Goal: Check status: Check status

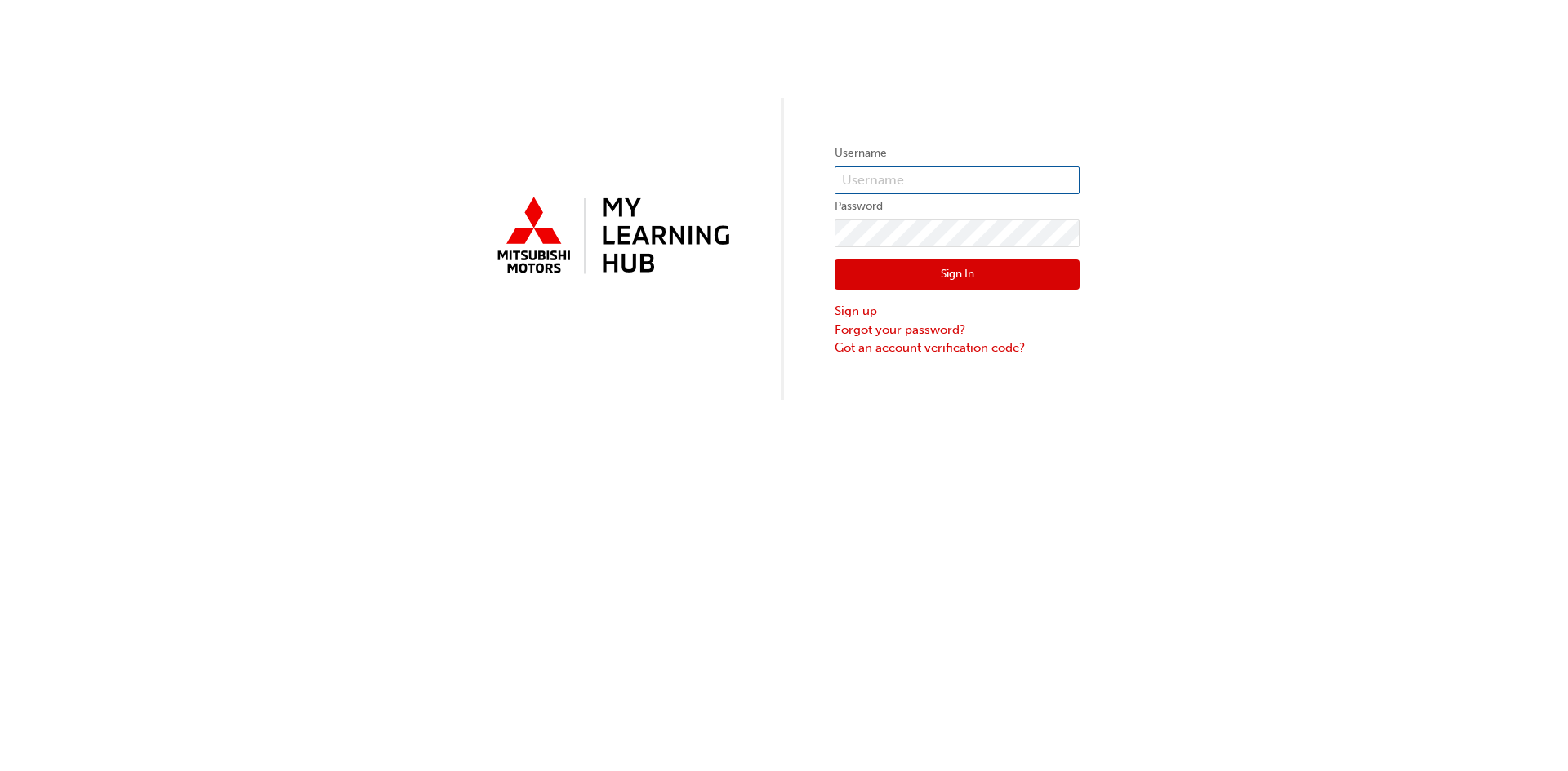
click at [905, 180] on input "text" at bounding box center [957, 181] width 245 height 28
type input "[EMAIL_ADDRESS][DOMAIN_NAME]"
click at [965, 276] on button "Sign In" at bounding box center [957, 274] width 245 height 31
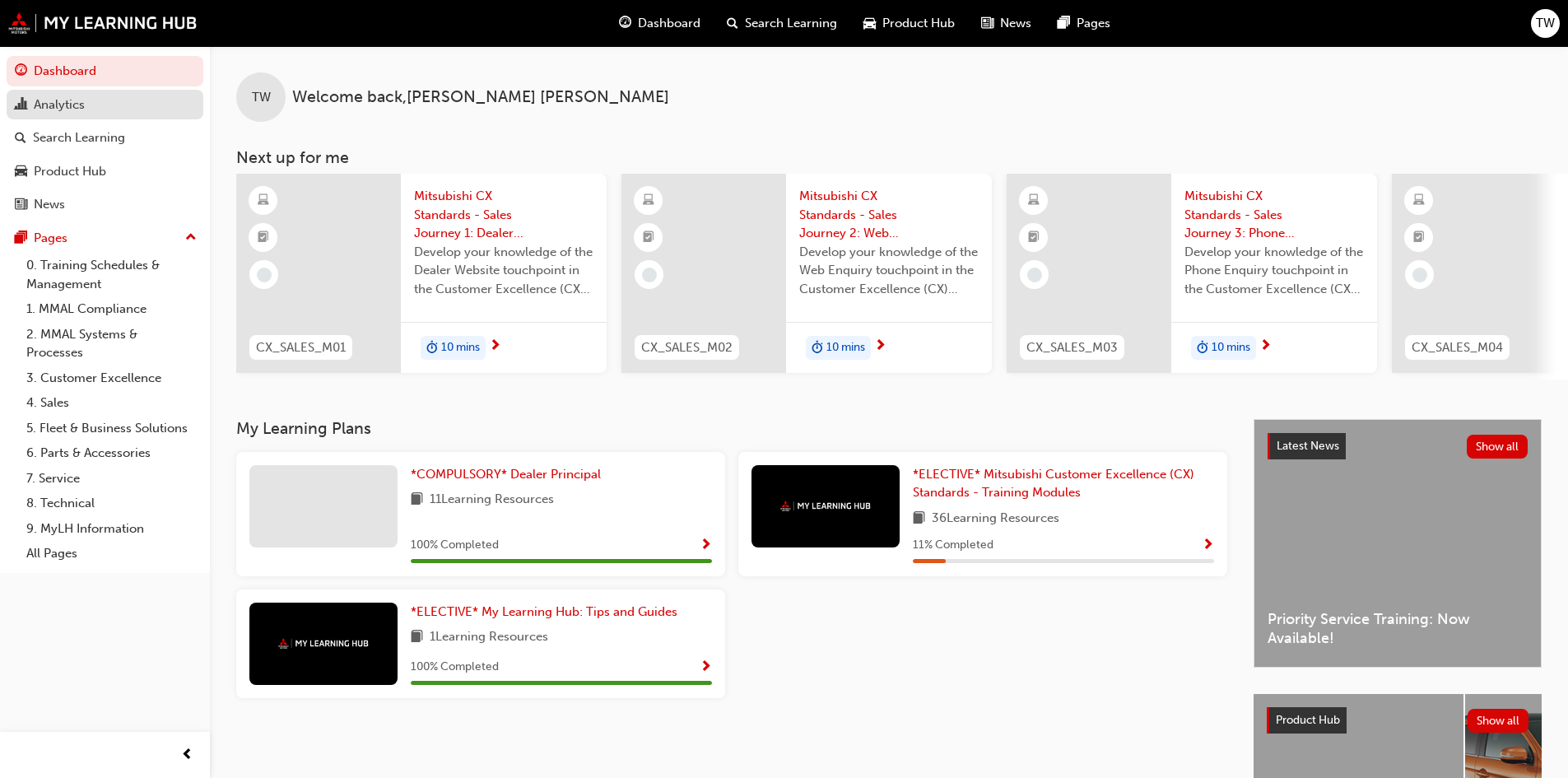
click at [79, 100] on div "Analytics" at bounding box center [59, 105] width 51 height 19
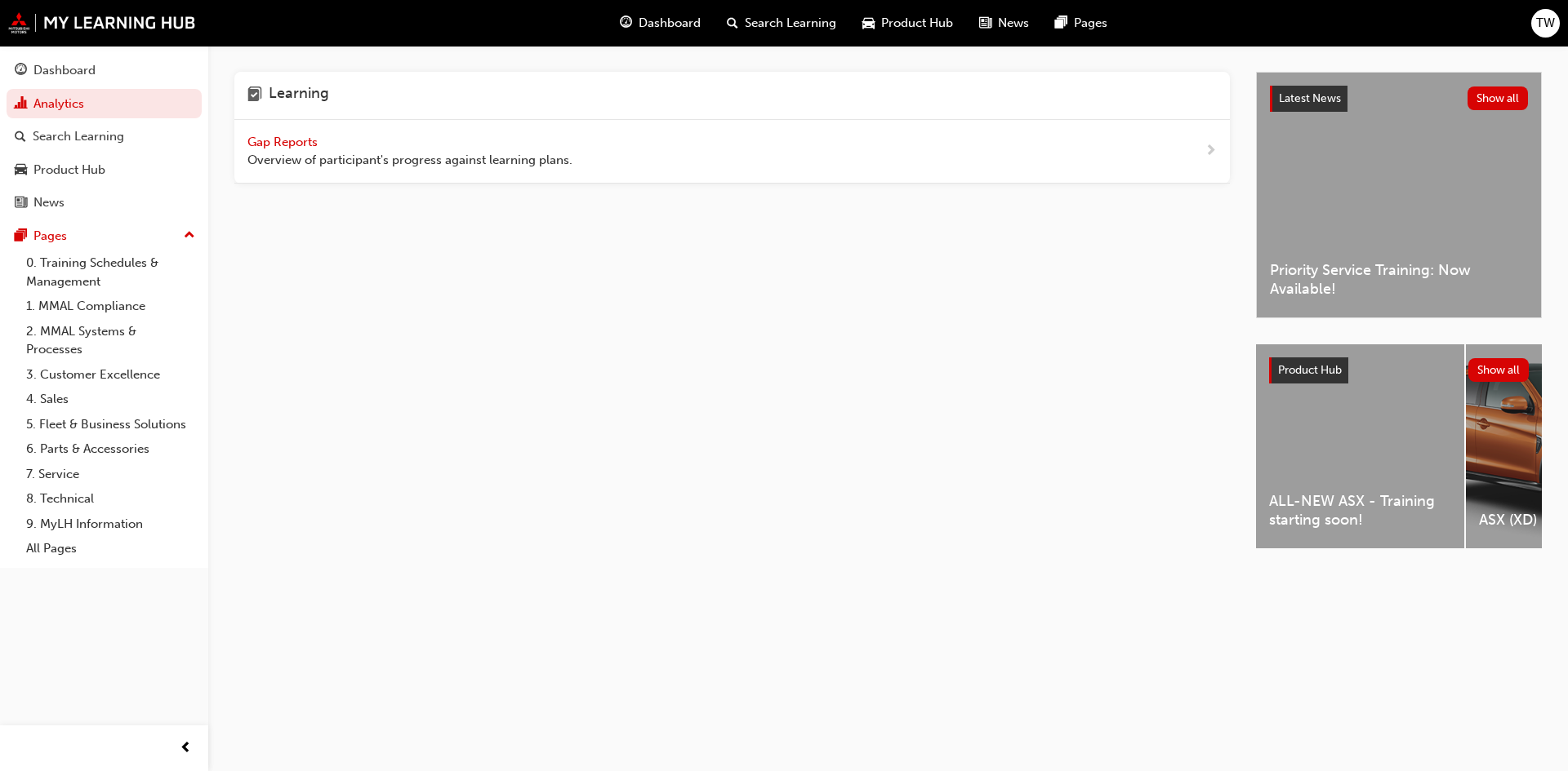
click at [276, 140] on span "Gap Reports" at bounding box center [284, 142] width 73 height 15
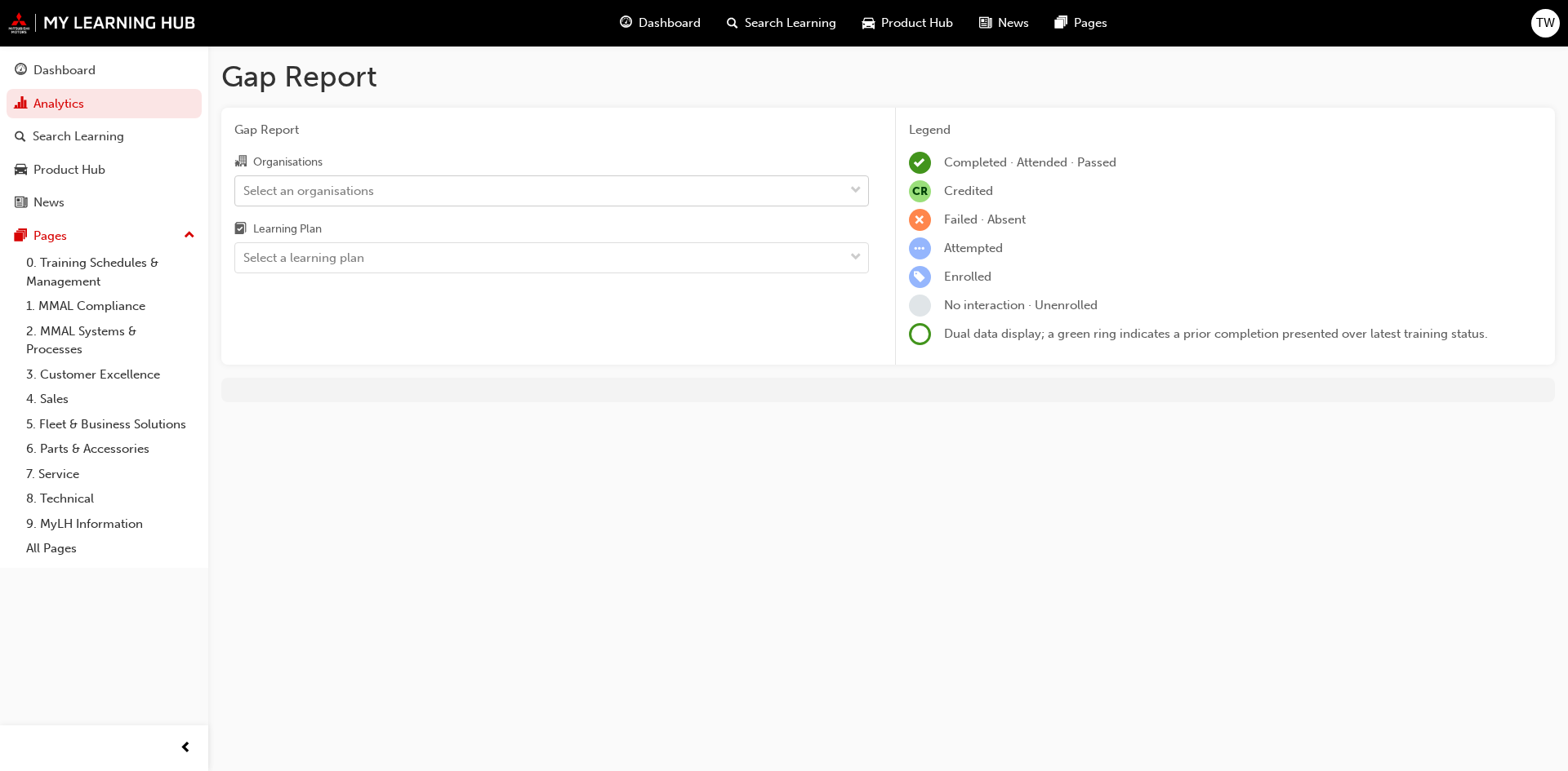
click at [854, 194] on span "down-icon" at bounding box center [856, 191] width 11 height 21
click at [245, 194] on input "Organisations Select an organisations" at bounding box center [244, 189] width 2 height 14
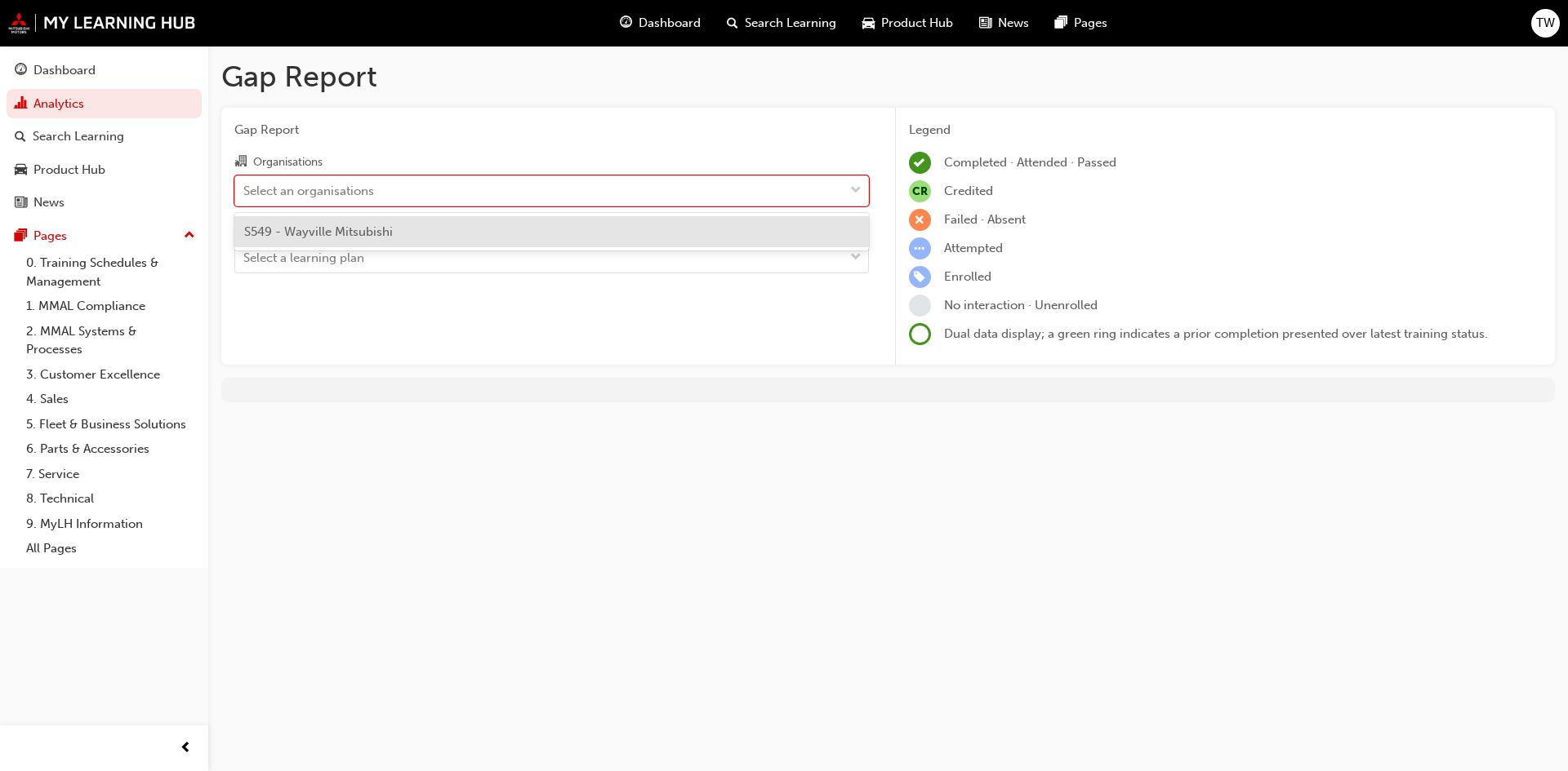
click at [781, 230] on div "S549 - Wayville Mitsubishi" at bounding box center [552, 232] width 634 height 32
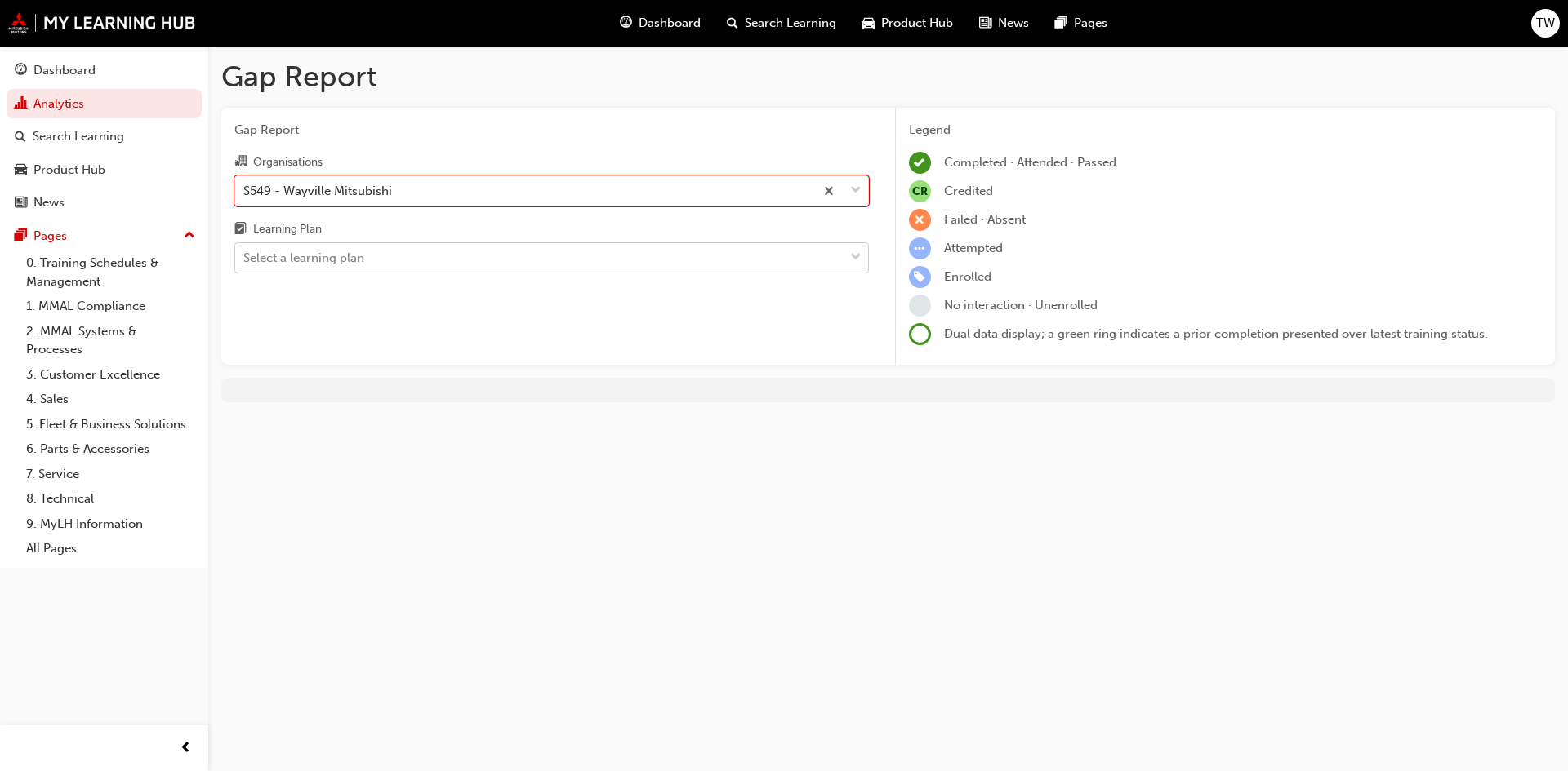
click at [858, 259] on span "down-icon" at bounding box center [856, 258] width 11 height 21
click at [245, 259] on input "Learning Plan Select a learning plan" at bounding box center [244, 257] width 2 height 14
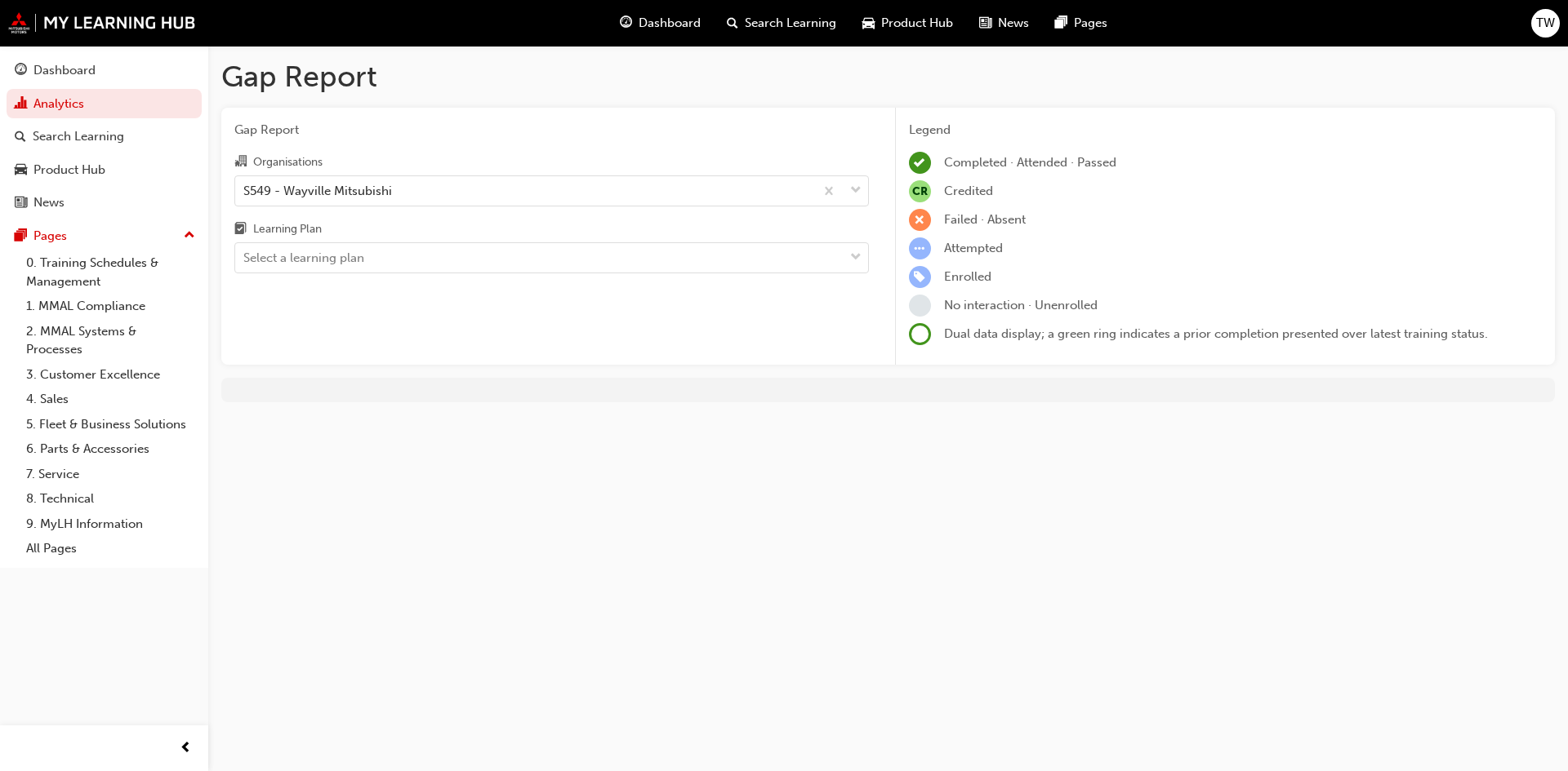
click at [854, 91] on h1 "Gap Report" at bounding box center [888, 76] width 1333 height 36
